Goal: Browse casually

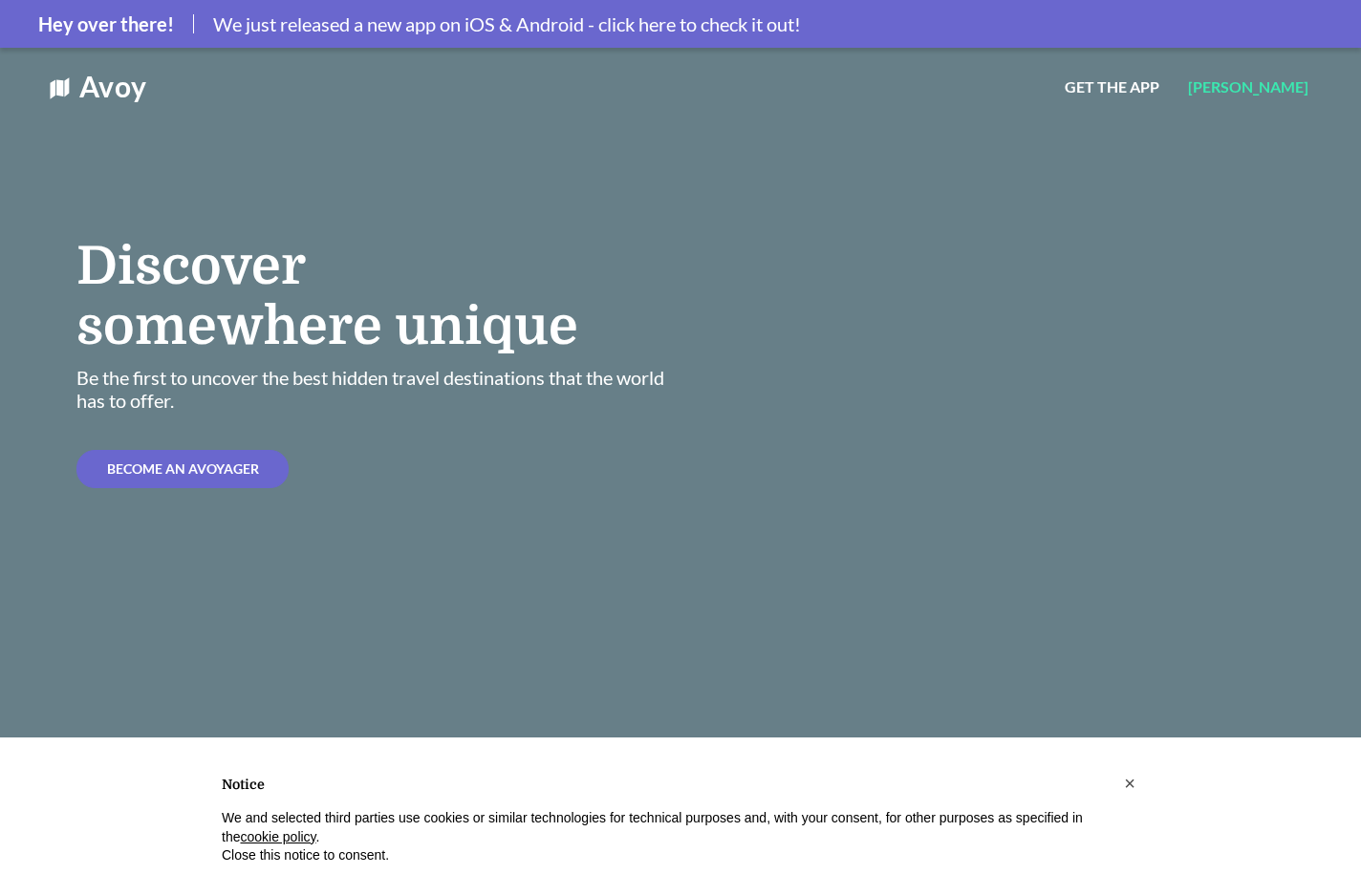
drag, startPoint x: 141, startPoint y: 375, endPoint x: 511, endPoint y: 369, distance: 370.0
click at [511, 369] on span "Be the first to uncover the best hidden travel destinations that the world has …" at bounding box center [370, 389] width 587 height 46
drag, startPoint x: 511, startPoint y: 369, endPoint x: 237, endPoint y: 378, distance: 274.1
click at [237, 378] on span "Be the first to uncover the best hidden travel destinations that the world has …" at bounding box center [370, 389] width 587 height 46
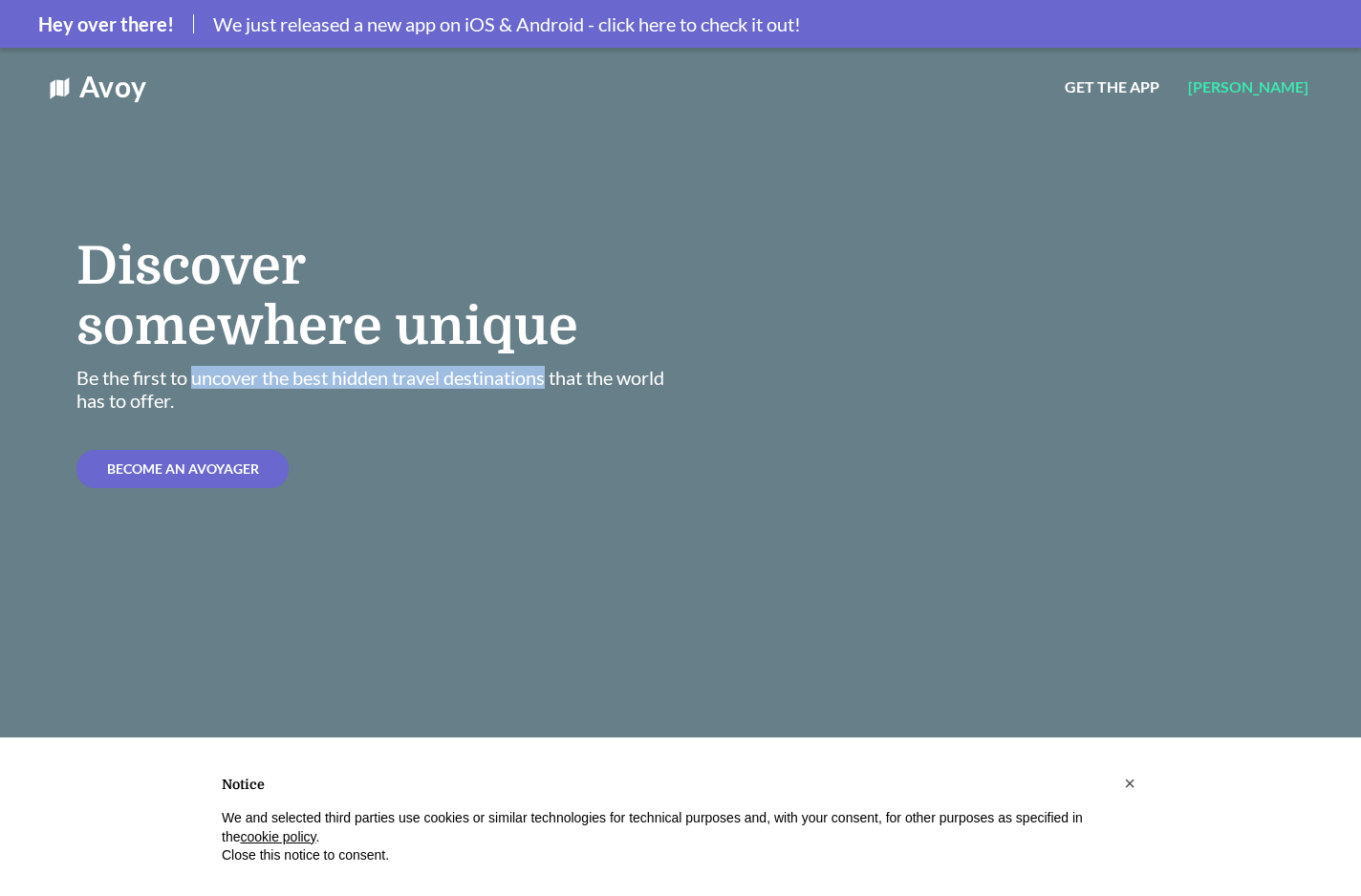
click at [237, 378] on span "Be the first to uncover the best hidden travel destinations that the world has …" at bounding box center [370, 389] width 587 height 46
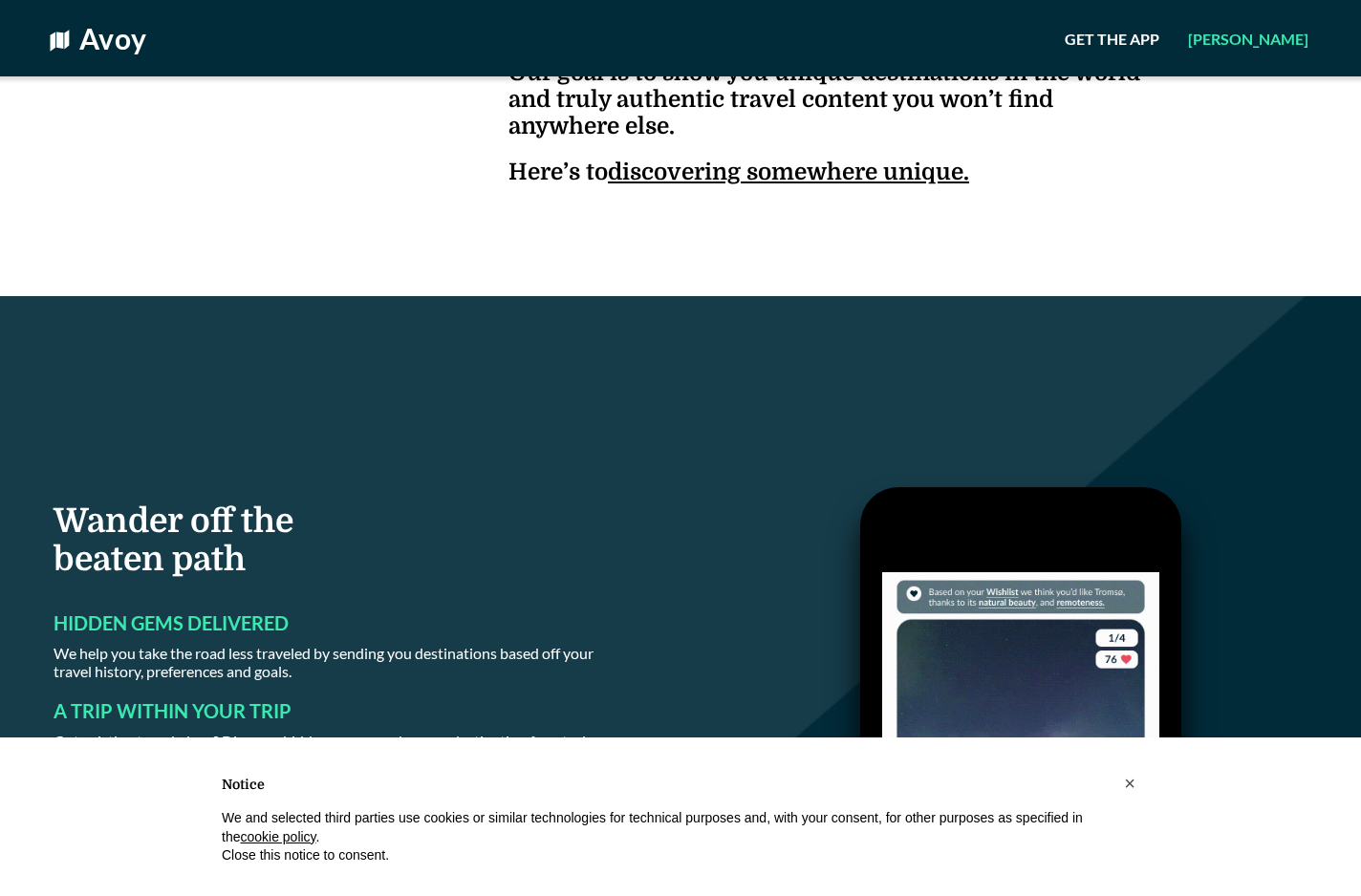
scroll to position [1208, 0]
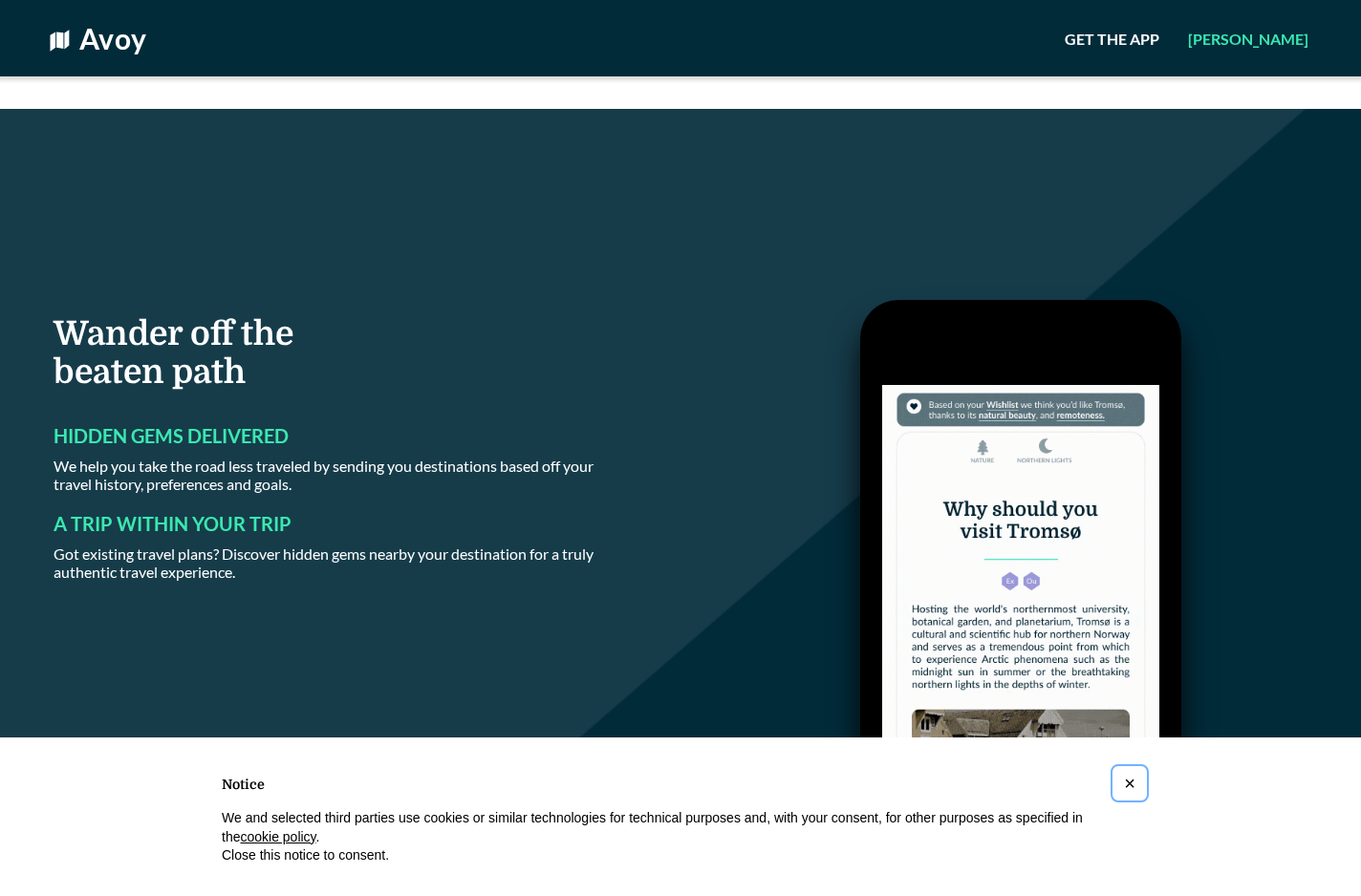
click at [1132, 784] on span "×" at bounding box center [1130, 783] width 12 height 21
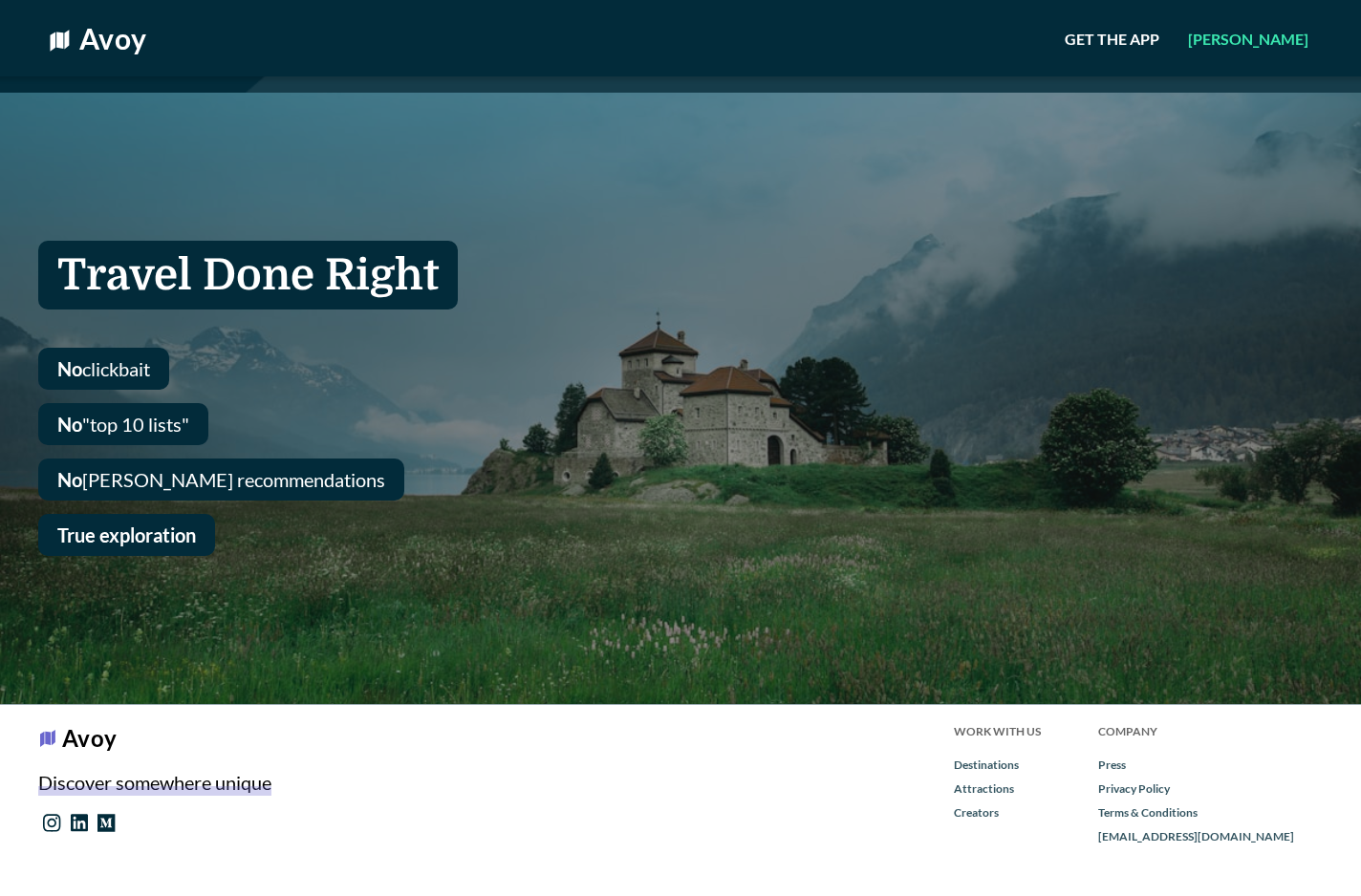
scroll to position [4229, 0]
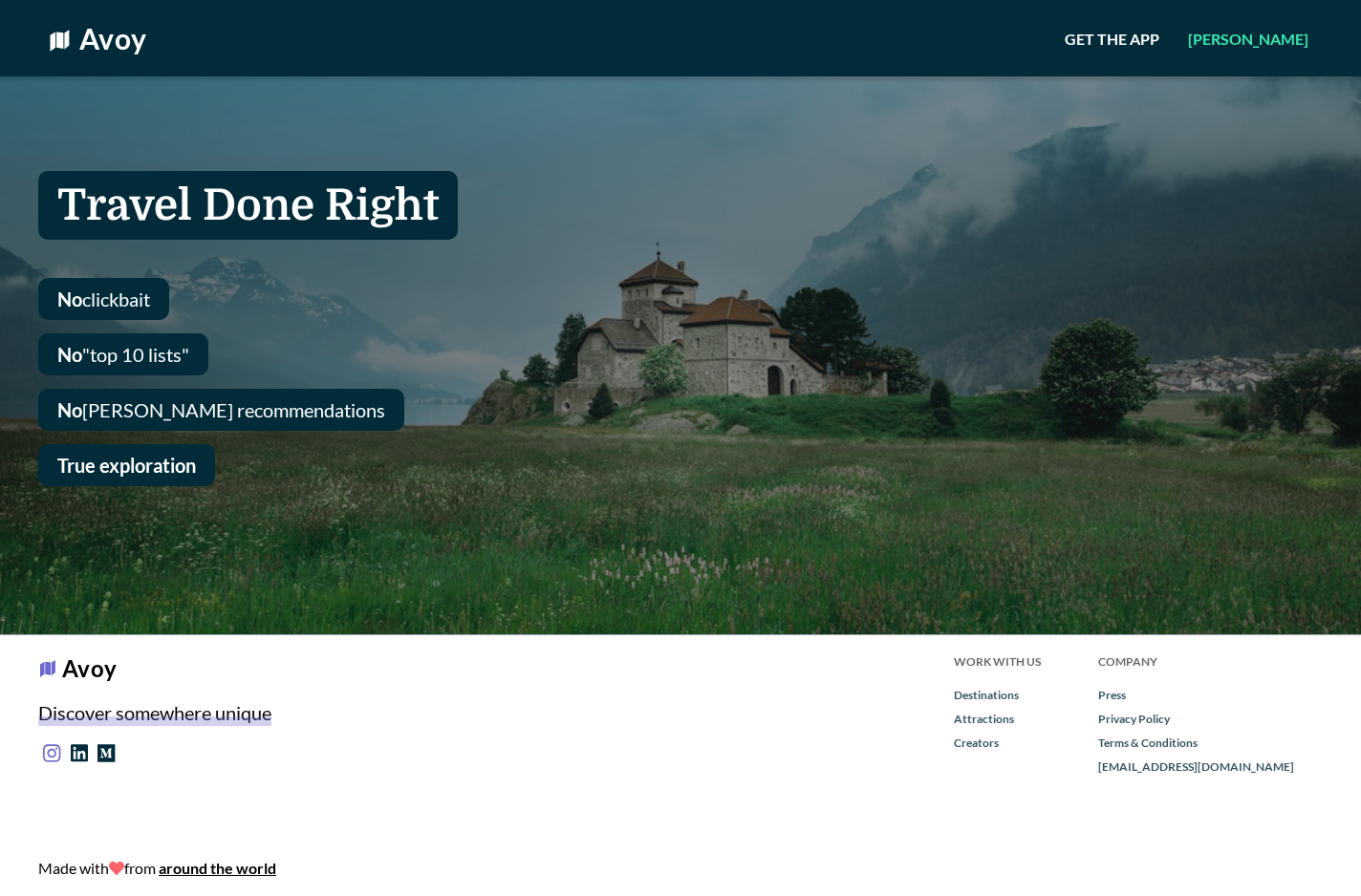
click at [60, 755] on link at bounding box center [52, 753] width 18 height 18
drag, startPoint x: 85, startPoint y: 751, endPoint x: 70, endPoint y: 778, distance: 30.9
click at [85, 751] on icon at bounding box center [80, 754] width 18 height 18
click at [601, 169] on div "Travel Done Right No clickbait No "top 10 lists" No [PERSON_NAME] recommendatio…" at bounding box center [349, 329] width 699 height 611
